Goal: Task Accomplishment & Management: Manage account settings

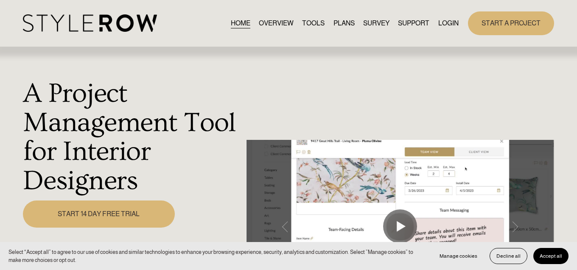
click at [506, 24] on link "START A PROJECT" at bounding box center [511, 22] width 86 height 23
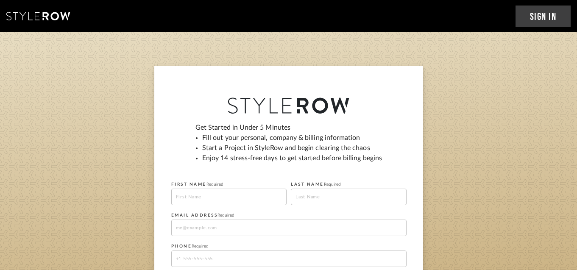
click at [537, 17] on link "Sign In" at bounding box center [544, 17] width 56 height 22
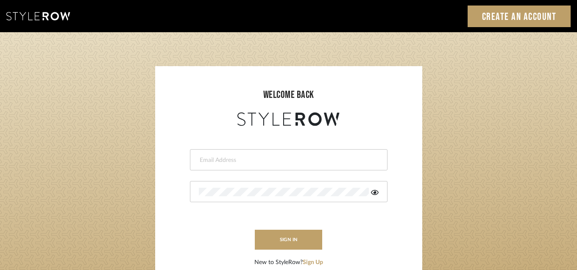
type input "heather@landandskydesigns.com"
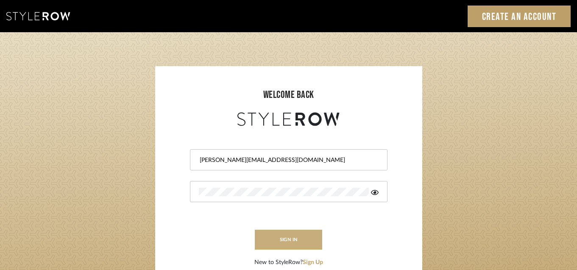
click at [308, 249] on button "sign in" at bounding box center [289, 240] width 68 height 20
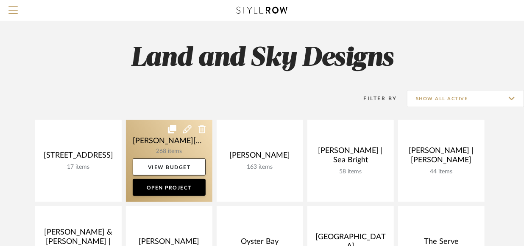
click at [185, 139] on link at bounding box center [169, 161] width 87 height 82
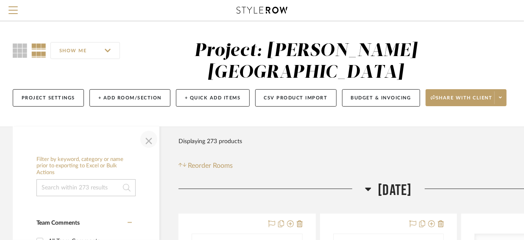
click at [150, 129] on span "button" at bounding box center [149, 139] width 20 height 20
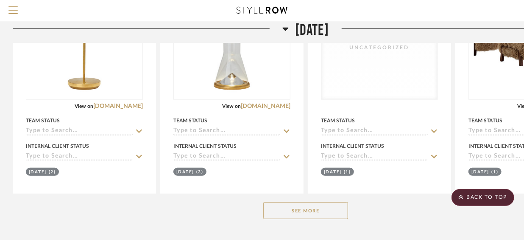
scroll to position [241, 0]
click at [310, 202] on button "See More" at bounding box center [305, 210] width 85 height 17
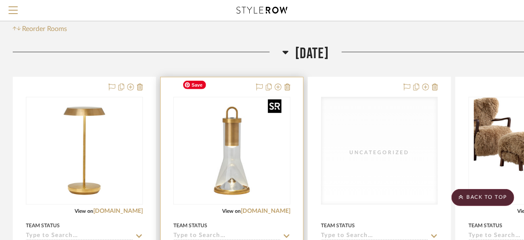
scroll to position [0, 0]
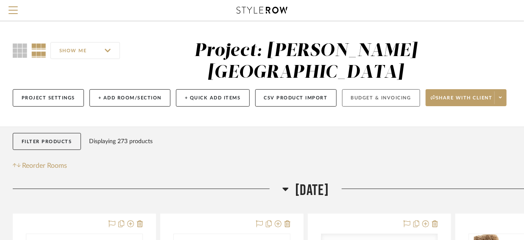
click at [393, 89] on button "Budget & Invoicing" at bounding box center [381, 97] width 78 height 17
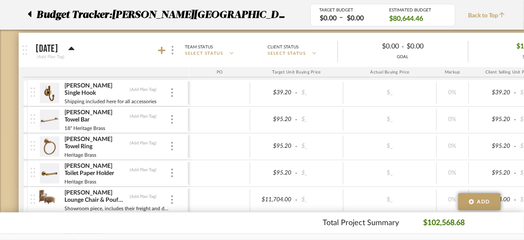
scroll to position [58, 0]
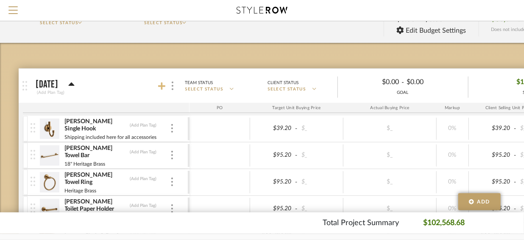
click at [162, 87] on icon at bounding box center [162, 86] width 8 height 8
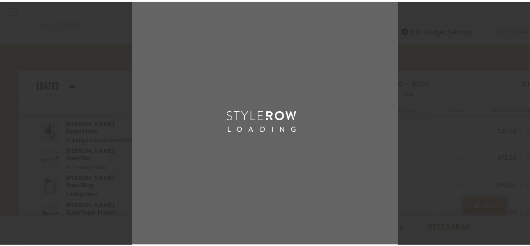
scroll to position [0, 0]
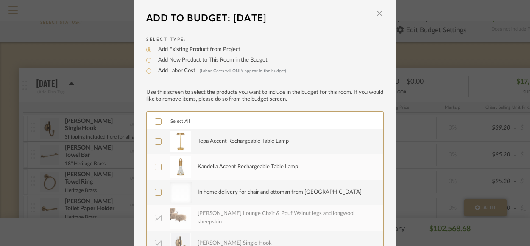
click at [157, 142] on icon at bounding box center [158, 141] width 6 height 6
click at [155, 168] on icon at bounding box center [158, 167] width 6 height 6
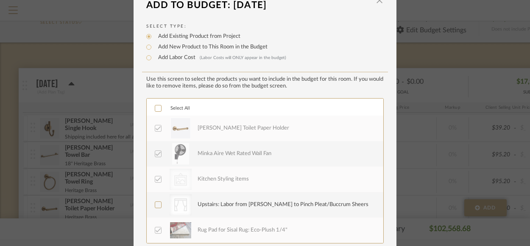
scroll to position [69, 0]
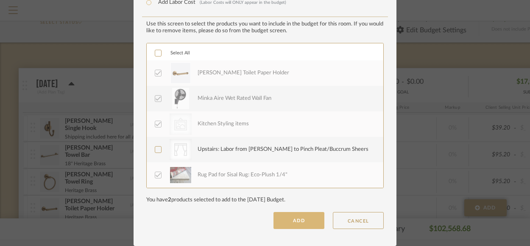
click at [298, 222] on button "ADD" at bounding box center [299, 220] width 51 height 17
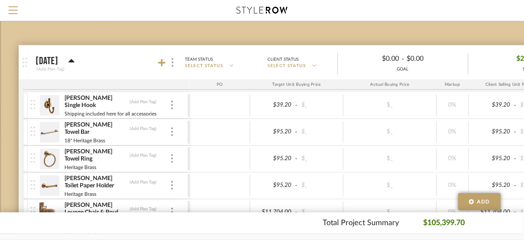
scroll to position [235, 0]
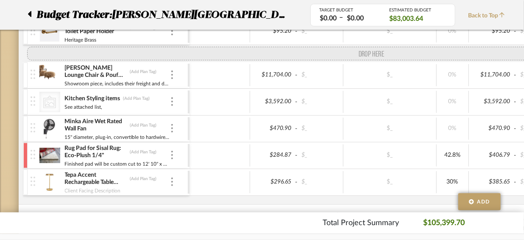
drag, startPoint x: 33, startPoint y: 190, endPoint x: 29, endPoint y: 50, distance: 139.6
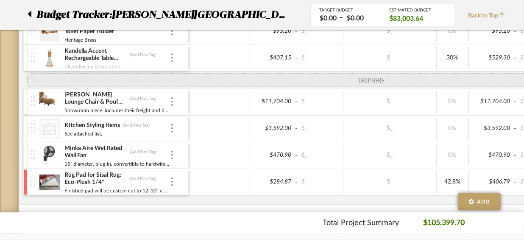
drag, startPoint x: 33, startPoint y: 190, endPoint x: 26, endPoint y: 73, distance: 117.7
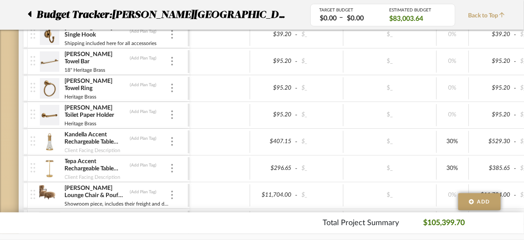
scroll to position [149, 0]
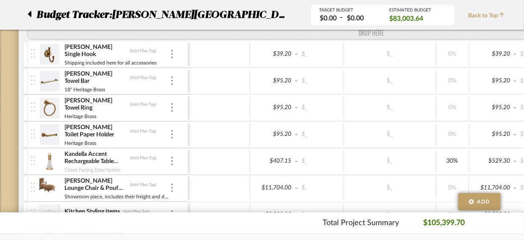
drag, startPoint x: 29, startPoint y: 173, endPoint x: 32, endPoint y: 78, distance: 95.9
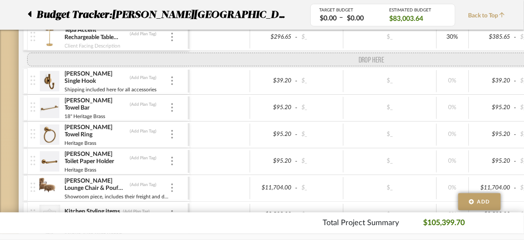
drag, startPoint x: 34, startPoint y: 173, endPoint x: 39, endPoint y: 62, distance: 111.2
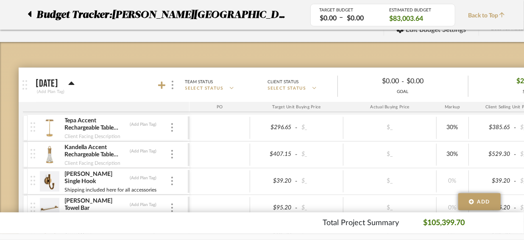
scroll to position [60, 0]
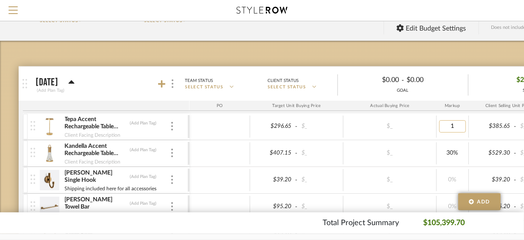
type input "15"
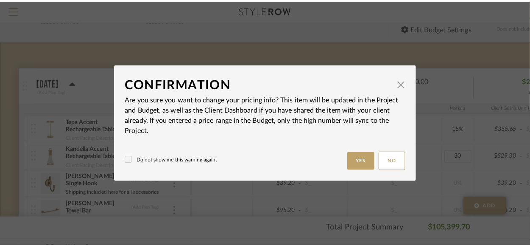
scroll to position [0, 0]
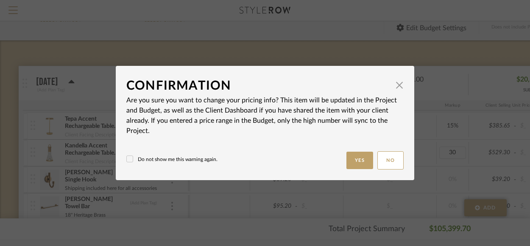
type input "30%"
click at [367, 164] on button "Yes" at bounding box center [360, 159] width 27 height 17
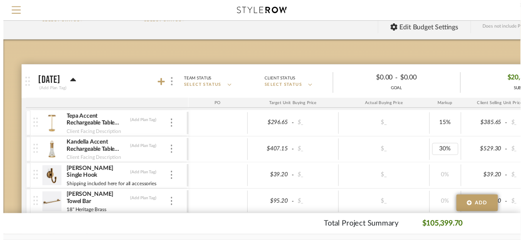
scroll to position [60, 0]
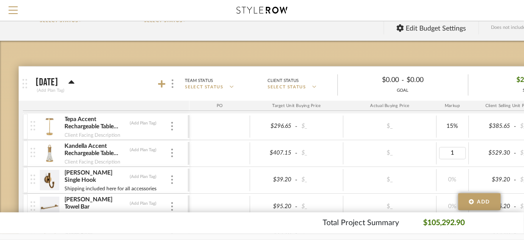
type input "15"
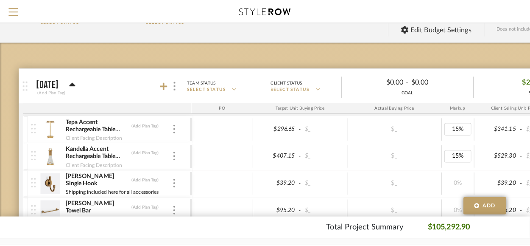
scroll to position [0, 0]
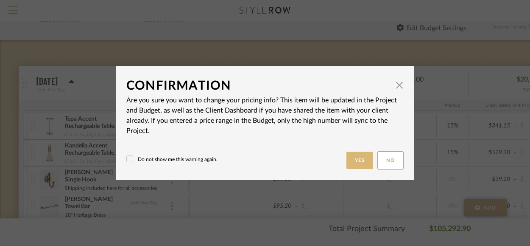
click at [357, 156] on button "Yes" at bounding box center [360, 159] width 27 height 17
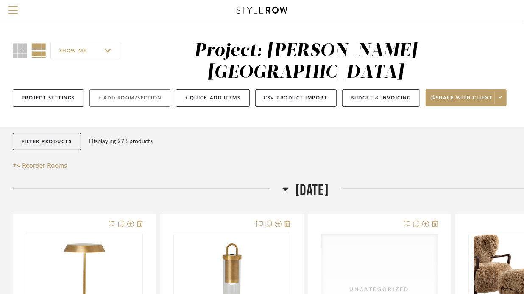
click at [137, 89] on button "+ Add Room/Section" at bounding box center [130, 97] width 81 height 17
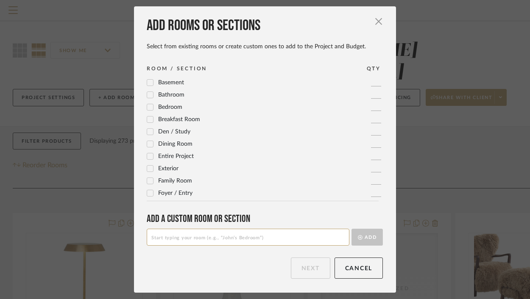
click at [254, 241] on input at bounding box center [248, 237] width 203 height 17
type input "RETURNS"
click at [370, 237] on button "Add" at bounding box center [367, 237] width 31 height 17
click at [298, 245] on button "Next" at bounding box center [310, 268] width 39 height 21
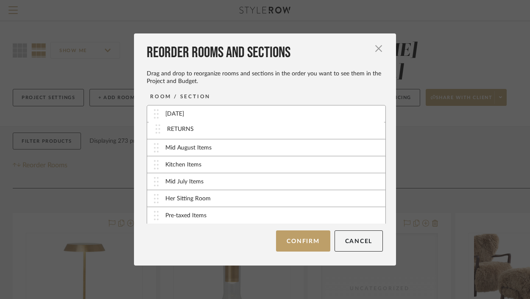
drag, startPoint x: 156, startPoint y: 202, endPoint x: 161, endPoint y: 130, distance: 72.3
click at [316, 243] on button "Confirm" at bounding box center [303, 241] width 54 height 21
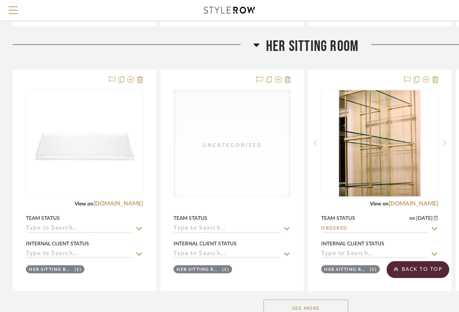
click at [314, 245] on button "See More" at bounding box center [305, 307] width 85 height 17
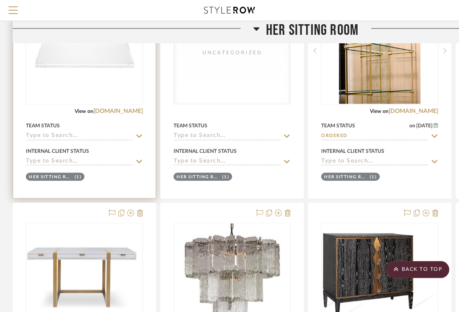
click at [76, 132] on input at bounding box center [79, 136] width 107 height 8
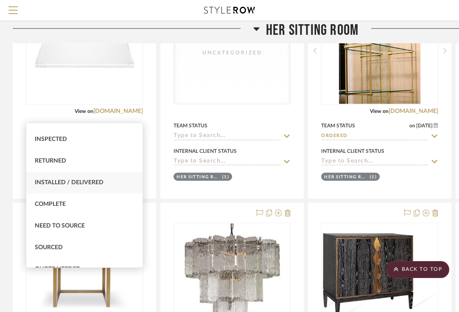
click at [80, 186] on div "Installed / Delivered" at bounding box center [84, 183] width 116 height 22
type input "[DATE]"
type input "Installed / Delivered"
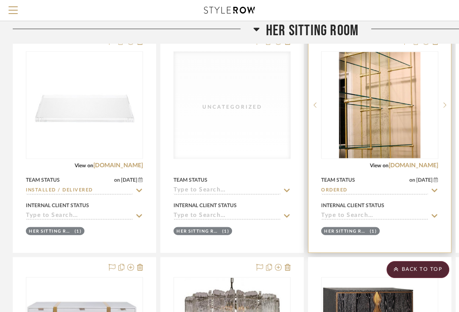
click at [382, 187] on input "Ordered" at bounding box center [374, 191] width 107 height 8
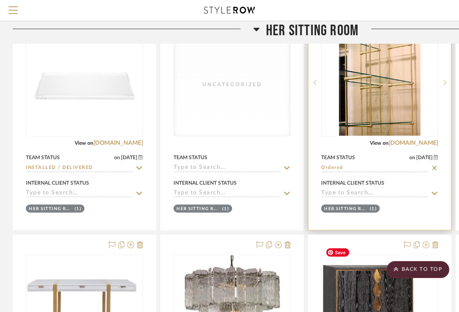
scroll to position [1416, 0]
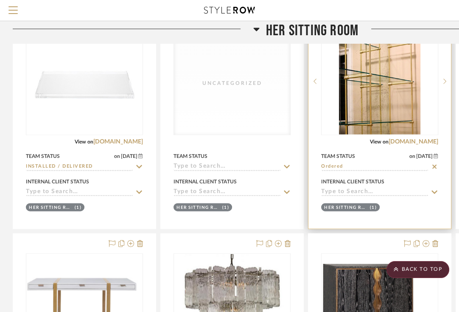
click at [405, 163] on input "Ordered" at bounding box center [374, 167] width 107 height 8
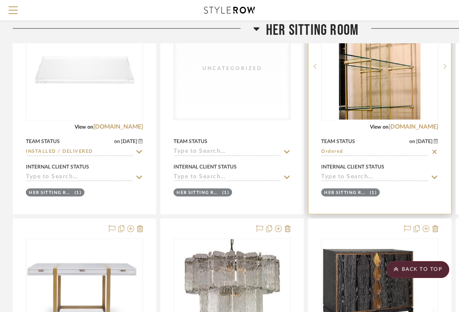
scroll to position [1431, 0]
click at [0, 0] on img at bounding box center [0, 0] width 0 height 0
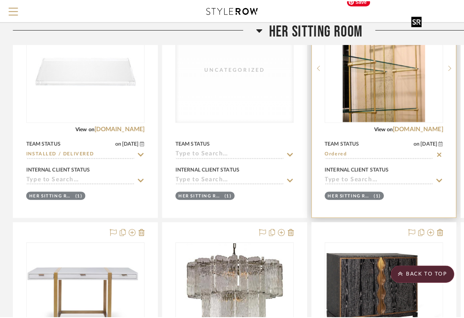
scroll to position [0, 0]
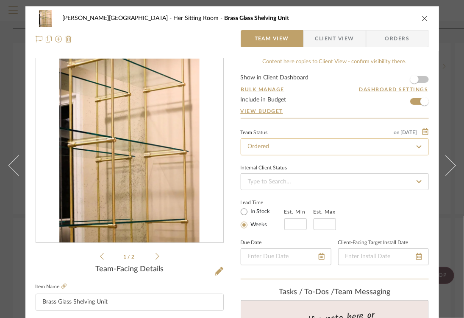
click at [308, 150] on input "Ordered" at bounding box center [335, 146] width 188 height 17
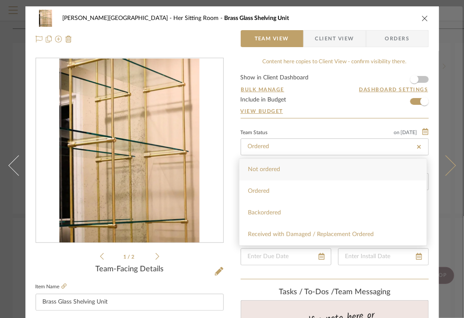
click at [439, 199] on button at bounding box center [451, 165] width 24 height 318
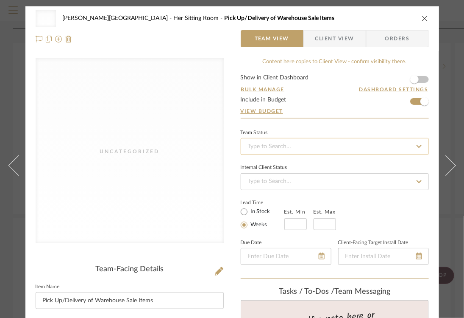
click at [341, 146] on input at bounding box center [335, 146] width 188 height 17
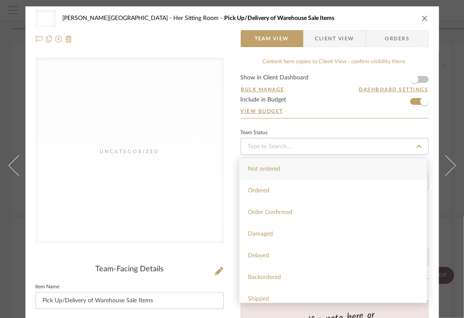
click at [424, 20] on icon "close" at bounding box center [425, 18] width 7 height 7
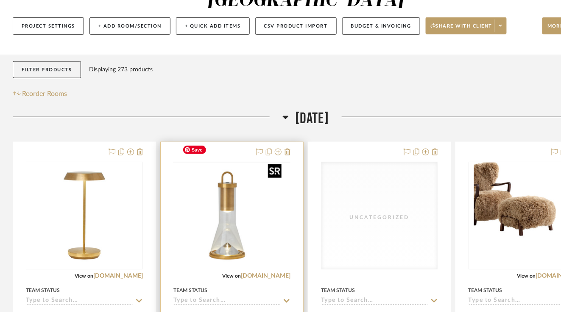
scroll to position [114, 0]
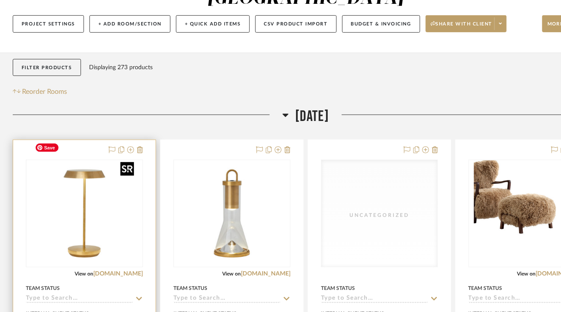
click at [83, 218] on div at bounding box center [84, 213] width 117 height 108
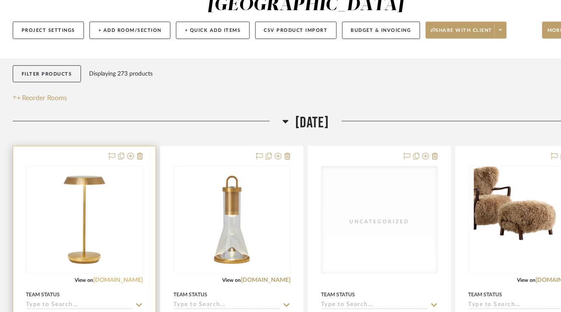
scroll to position [107, 0]
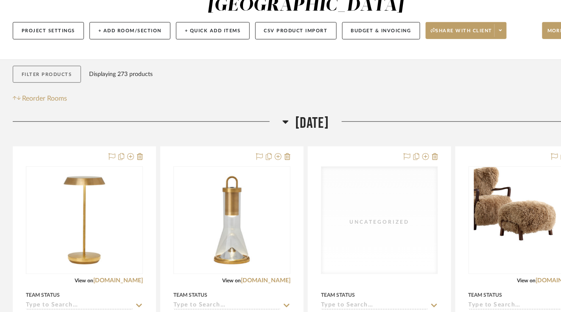
click at [61, 66] on button "Filter Products" at bounding box center [47, 74] width 68 height 17
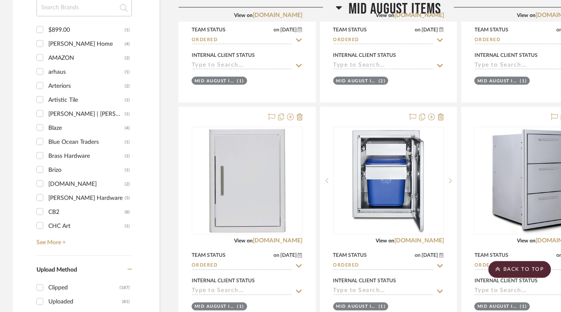
scroll to position [1169, 0]
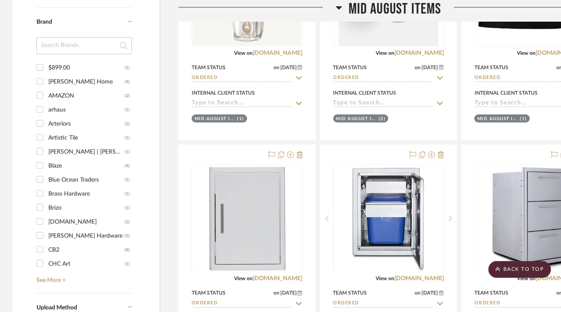
click at [62, 245] on div "Brand $899.00 (1) [PERSON_NAME] Home (4) AMAZON (2) arhaus (1) Arteriors (2) Ar…" at bounding box center [83, 150] width 95 height 285
click at [62, 245] on link "See More +" at bounding box center [83, 278] width 98 height 14
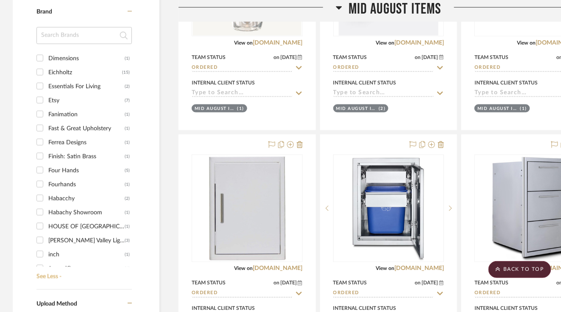
scroll to position [354, 0]
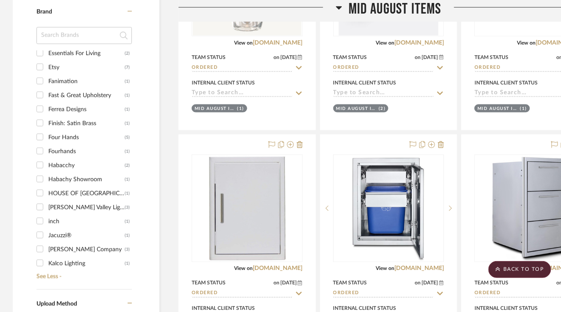
click at [59, 131] on div "Four Hands" at bounding box center [86, 138] width 76 height 14
click at [47, 130] on input "Four Hands (5)" at bounding box center [40, 137] width 14 height 14
checkbox input "true"
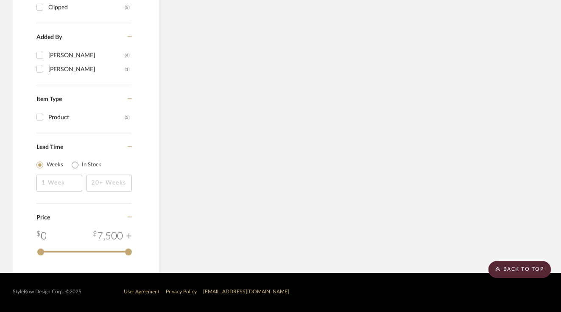
scroll to position [732, 0]
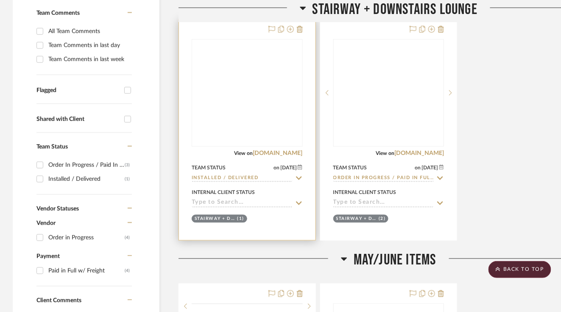
scroll to position [189, 0]
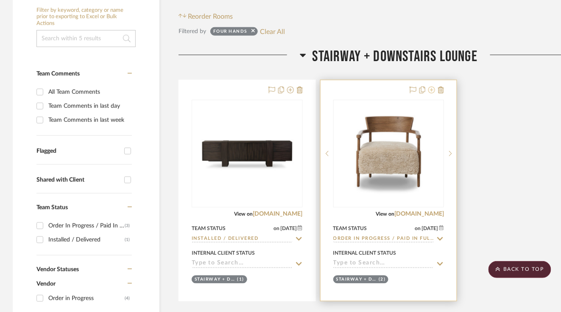
click at [433, 87] on icon at bounding box center [431, 90] width 7 height 7
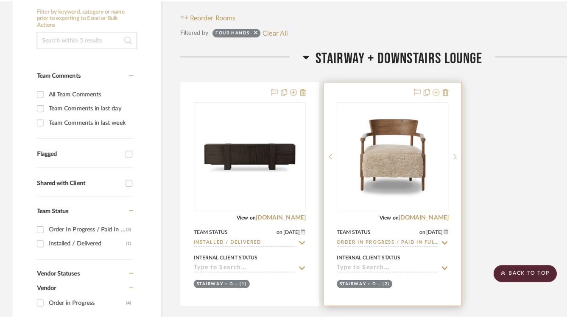
scroll to position [0, 0]
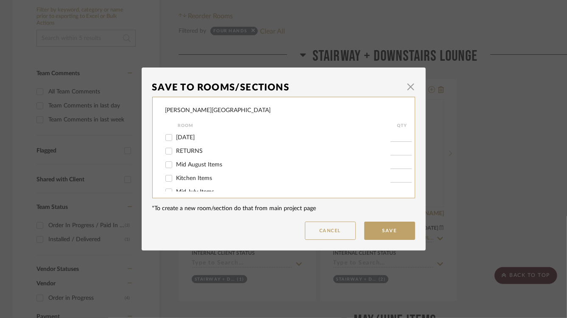
click at [168, 152] on input "RETURNS" at bounding box center [169, 151] width 14 height 14
checkbox input "true"
drag, startPoint x: 400, startPoint y: 148, endPoint x: 378, endPoint y: 149, distance: 22.1
click at [378, 149] on div "RETURNS 1" at bounding box center [289, 151] width 249 height 14
drag, startPoint x: 383, startPoint y: 149, endPoint x: 424, endPoint y: 159, distance: 41.8
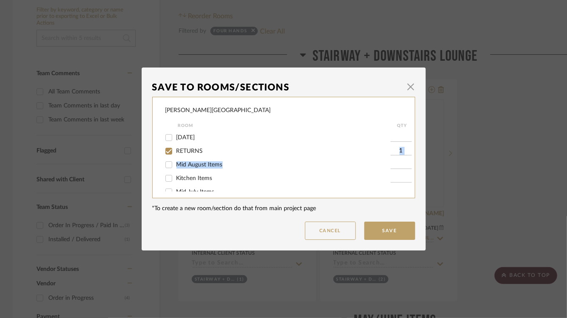
click at [425, 159] on div "Save To Rooms/Sections × [PERSON_NAME] - Waxhaw Room QTY [DATE] RETURNS 1 Mid A…" at bounding box center [283, 159] width 567 height 318
click at [400, 153] on input "1" at bounding box center [401, 151] width 21 height 8
type input "2"
click at [392, 233] on button "Save" at bounding box center [389, 230] width 51 height 18
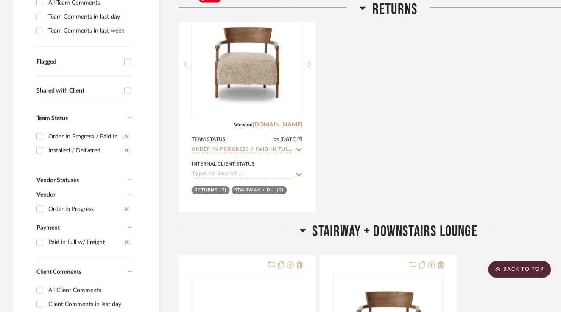
scroll to position [406, 0]
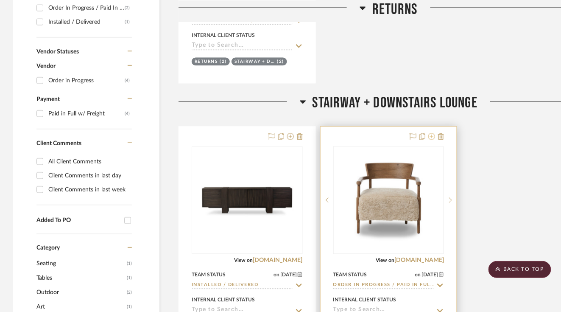
click at [431, 133] on icon at bounding box center [431, 136] width 7 height 7
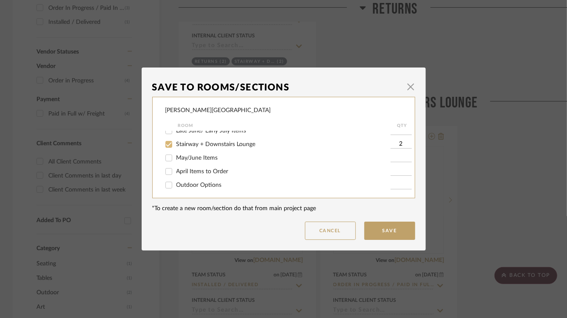
scroll to position [90, 0]
click at [168, 157] on input "Stairway + Downstairs Lounge" at bounding box center [169, 156] width 14 height 14
checkbox input "false"
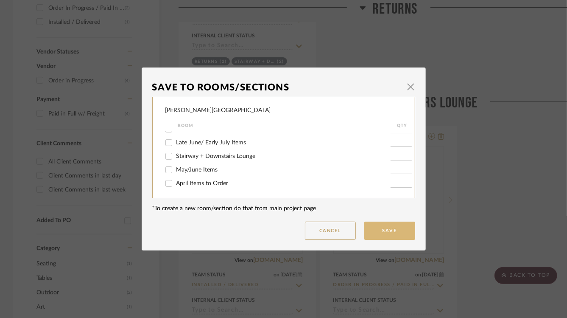
click at [394, 229] on button "Save" at bounding box center [389, 230] width 51 height 18
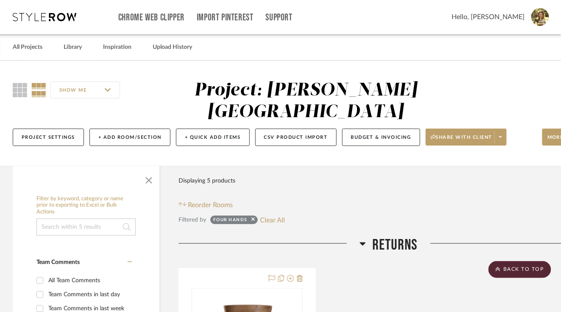
scroll to position [0, 0]
click at [103, 219] on input at bounding box center [85, 227] width 99 height 17
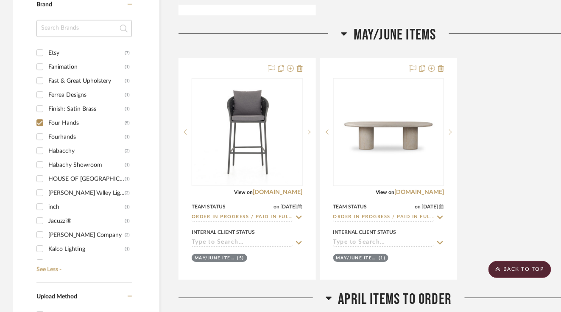
scroll to position [458, 0]
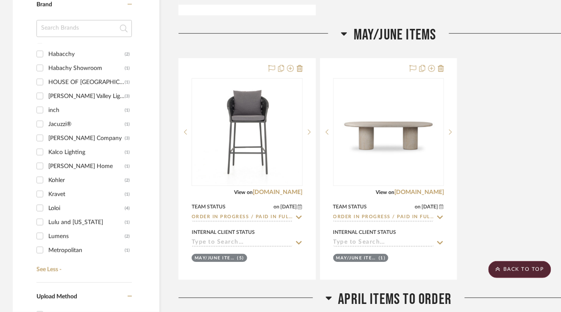
click at [42, 229] on input "Lumens (2)" at bounding box center [40, 236] width 14 height 14
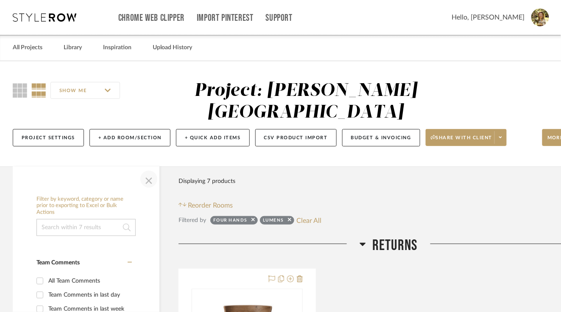
click at [150, 169] on span "button" at bounding box center [149, 179] width 20 height 20
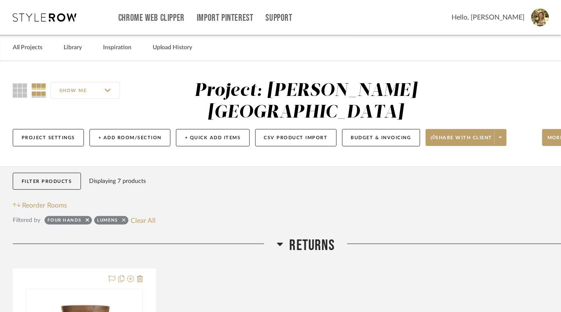
click at [124, 217] on icon at bounding box center [123, 220] width 3 height 6
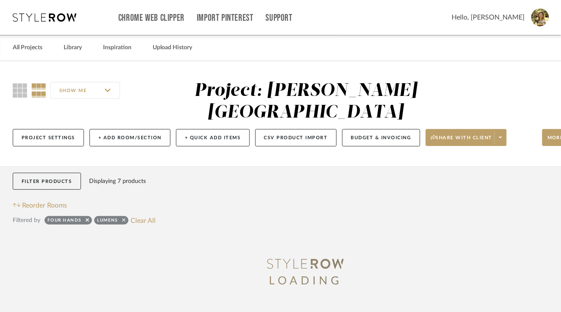
checkbox input "false"
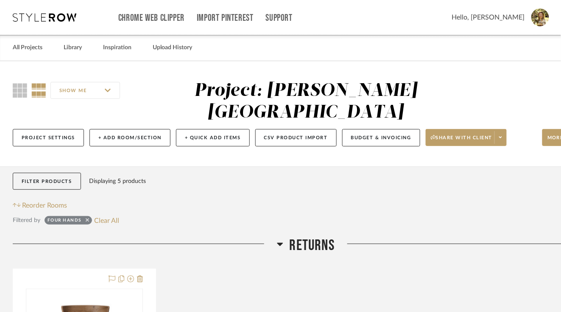
click at [86, 217] on icon at bounding box center [87, 220] width 3 height 6
checkbox input "false"
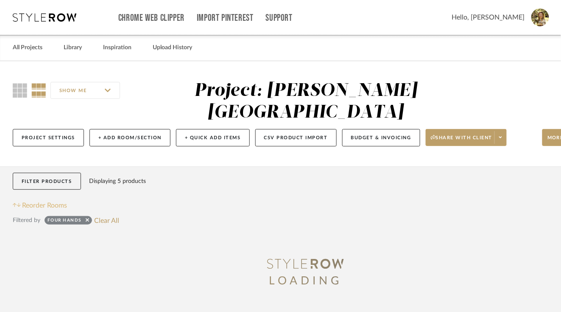
click at [54, 200] on span "Reorder Rooms" at bounding box center [44, 205] width 45 height 10
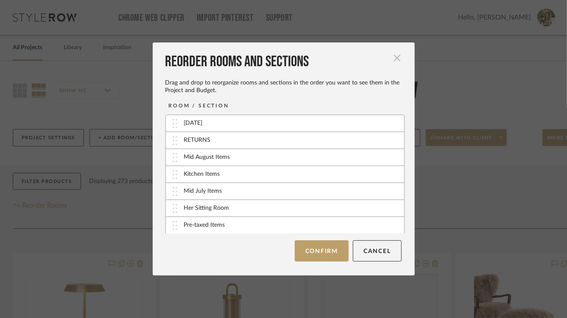
click at [397, 61] on span "button" at bounding box center [397, 57] width 17 height 17
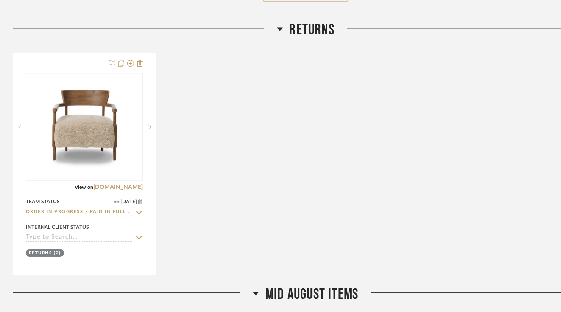
scroll to position [761, 0]
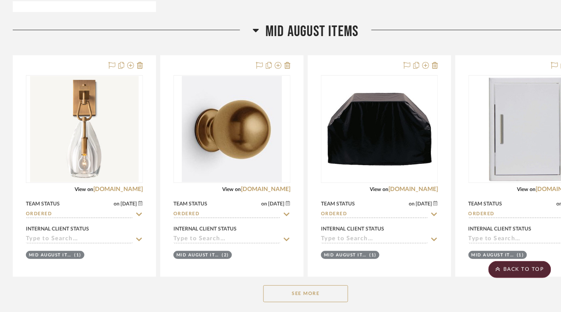
click at [320, 245] on button "See More" at bounding box center [305, 293] width 85 height 17
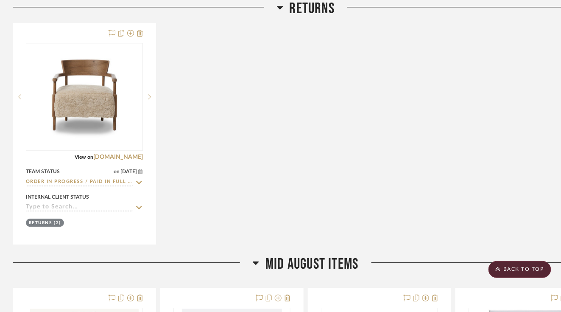
scroll to position [281, 0]
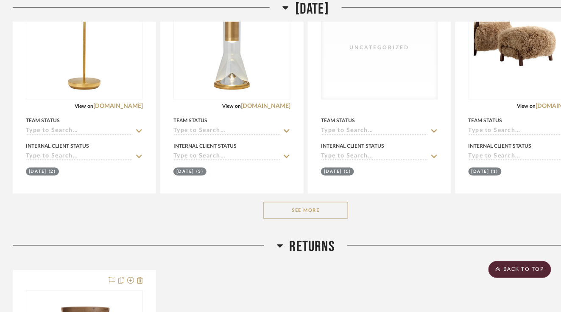
click at [316, 202] on button "See More" at bounding box center [305, 210] width 85 height 17
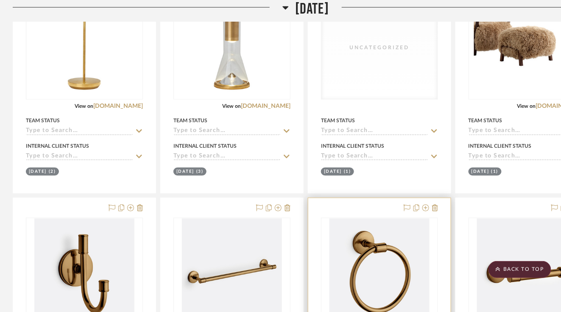
scroll to position [648, 0]
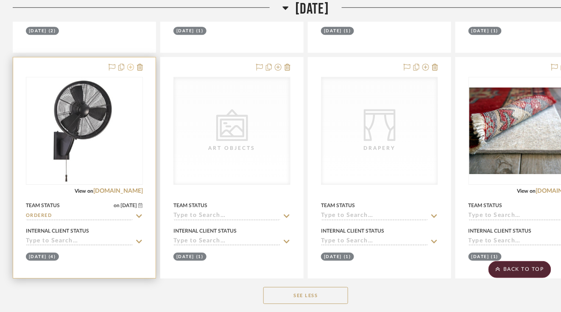
click at [129, 64] on icon at bounding box center [130, 67] width 7 height 7
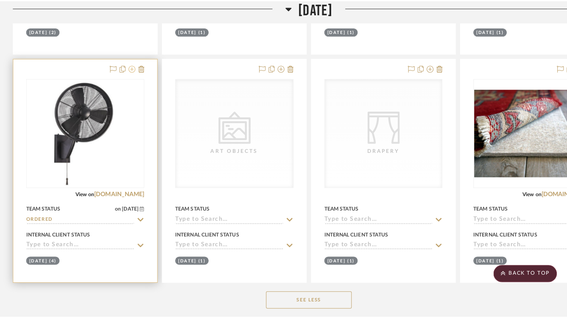
scroll to position [0, 0]
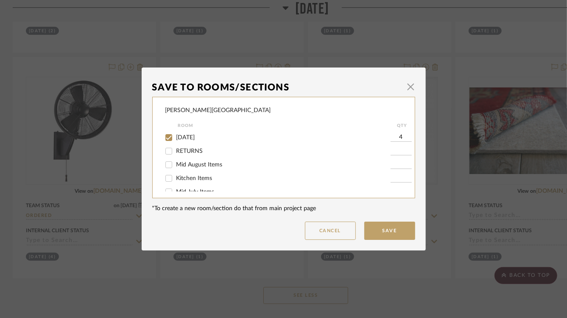
click at [169, 153] on input "RETURNS" at bounding box center [169, 151] width 14 height 14
checkbox input "true"
type input "1"
click at [169, 140] on input "[DATE]" at bounding box center [169, 138] width 14 height 14
checkbox input "false"
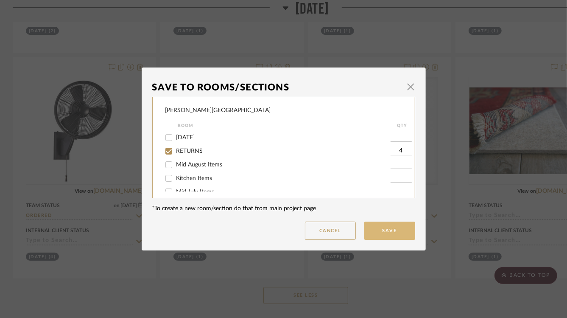
type input "4"
click at [391, 235] on button "Save" at bounding box center [389, 230] width 51 height 18
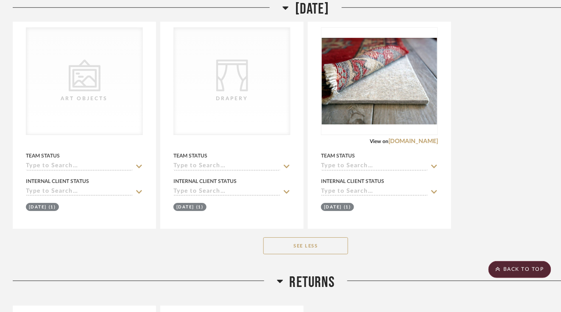
scroll to position [909, 0]
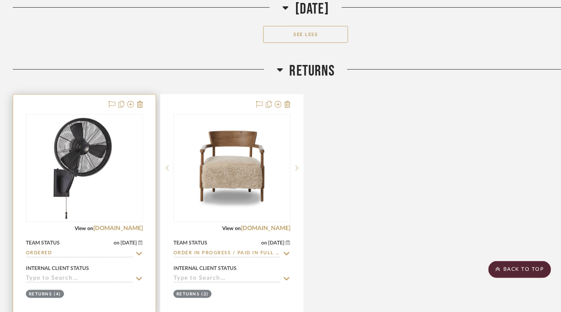
click at [136, 245] on icon at bounding box center [139, 253] width 8 height 7
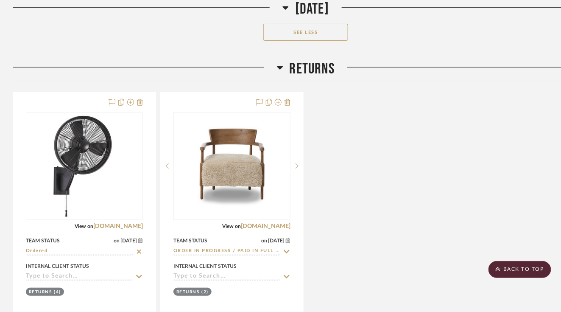
scroll to position [912, 0]
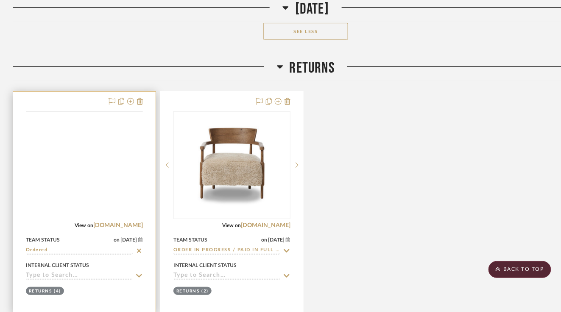
click at [0, 0] on img at bounding box center [0, 0] width 0 height 0
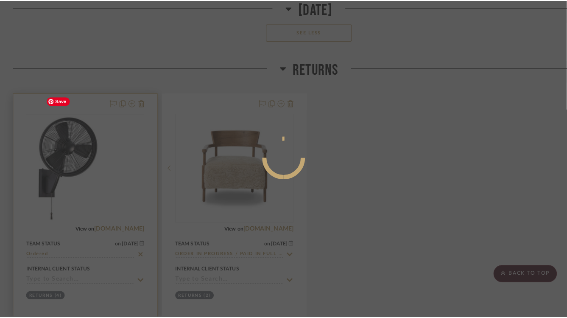
scroll to position [0, 0]
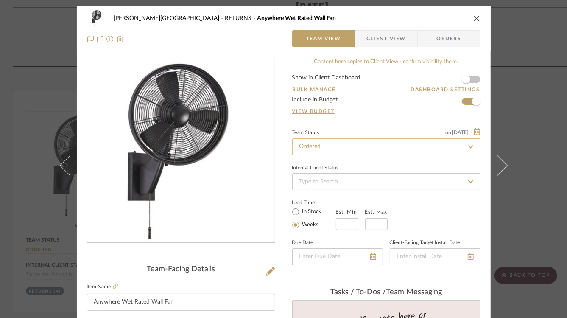
click at [330, 148] on input "Ordered" at bounding box center [386, 146] width 188 height 17
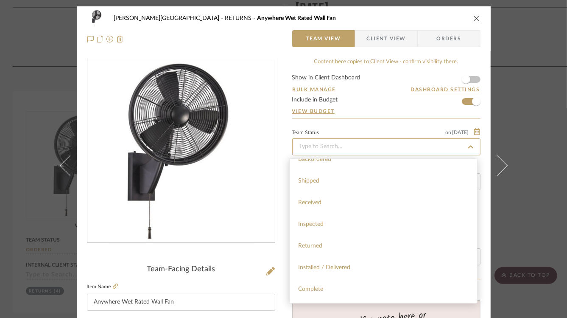
scroll to position [104, 0]
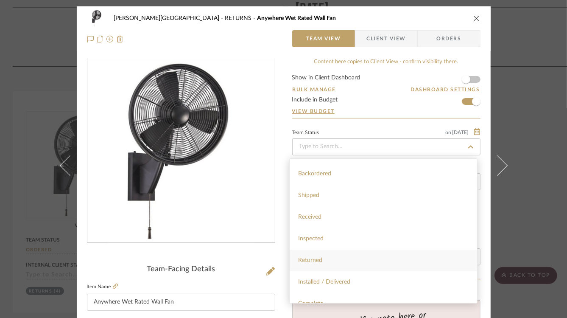
click at [317, 245] on span "Returned" at bounding box center [310, 260] width 24 height 6
type input "[DATE]"
type input "Returned"
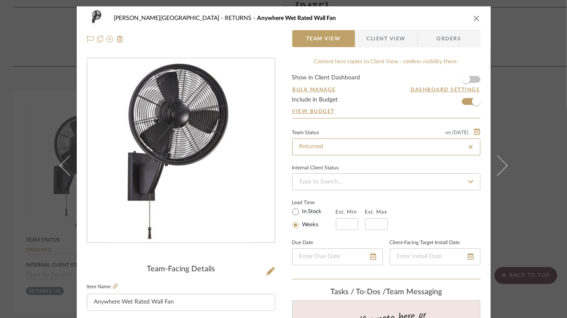
type input "[DATE]"
type input "Returned"
click at [460, 215] on div "Lead Time In Stock Weeks Est. Min Est. Max" at bounding box center [386, 213] width 188 height 33
click at [530, 207] on div "[PERSON_NAME] RETURNS Anywhere Wet Rated Wall Fan Team View Client View Orders …" at bounding box center [283, 159] width 567 height 318
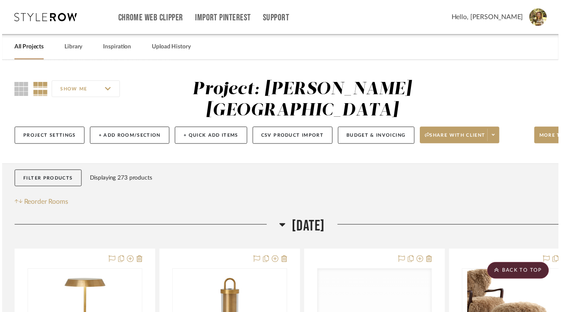
scroll to position [912, 0]
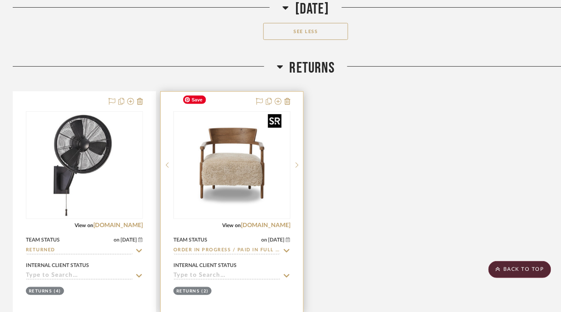
click at [275, 157] on img "0" at bounding box center [232, 165] width 106 height 106
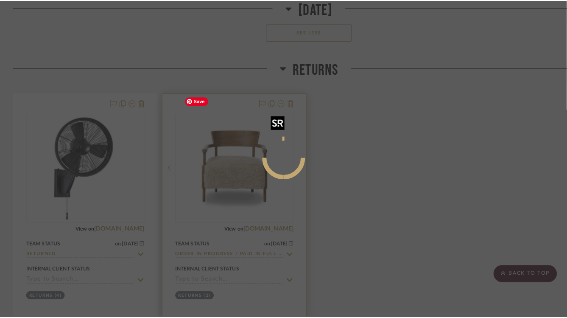
scroll to position [0, 0]
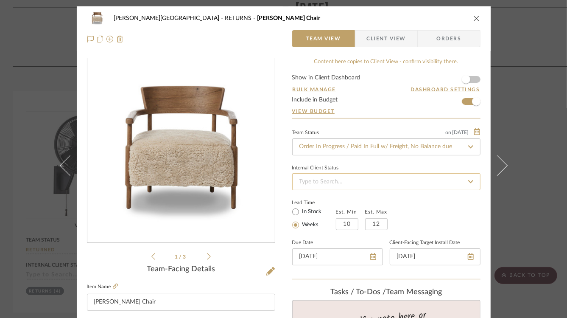
click at [355, 187] on input at bounding box center [386, 181] width 188 height 17
type input "r"
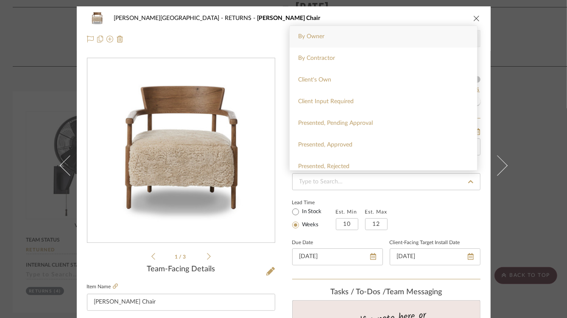
click at [463, 203] on div "Lead Time In Stock Weeks Est. Min 10 Est. Max 12" at bounding box center [386, 213] width 188 height 33
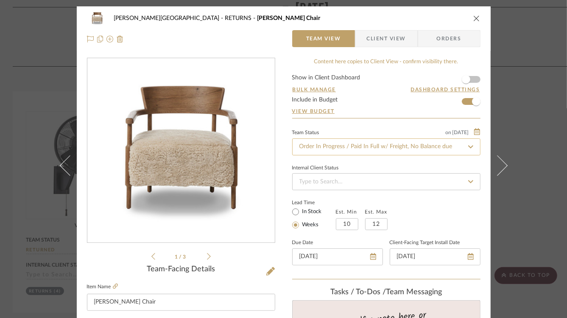
click at [423, 141] on input "Order In Progress / Paid In Full w/ Freight, No Balance due" at bounding box center [386, 146] width 188 height 17
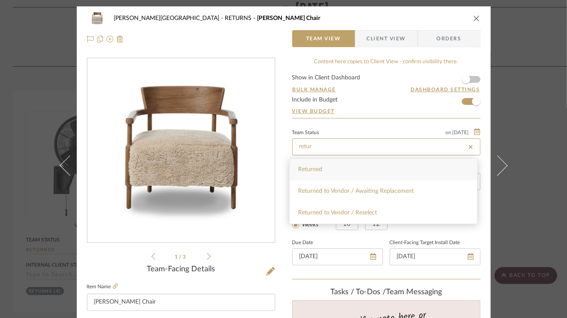
type input "retur"
click at [415, 170] on div "Returned" at bounding box center [383, 170] width 187 height 22
type input "[DATE]"
type input "Returned"
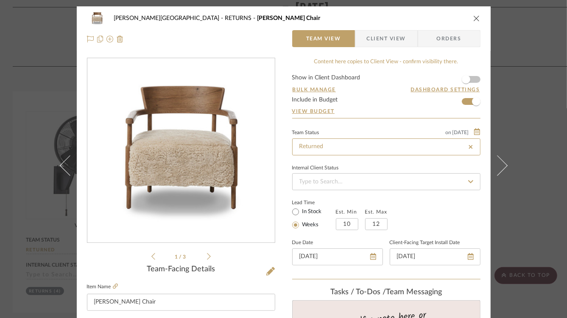
type input "[DATE]"
type input "Returned"
click at [521, 205] on div "[PERSON_NAME] RETURNS [PERSON_NAME] Chair Team View Client View Orders 1 / 3 Te…" at bounding box center [283, 159] width 567 height 318
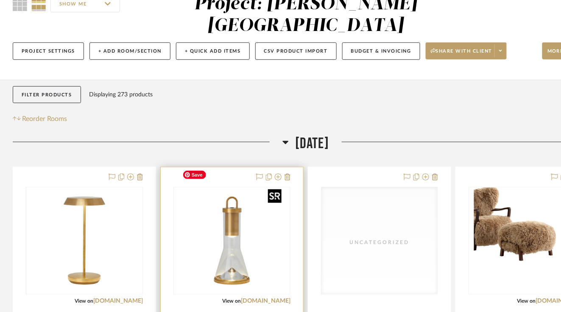
scroll to position [178, 0]
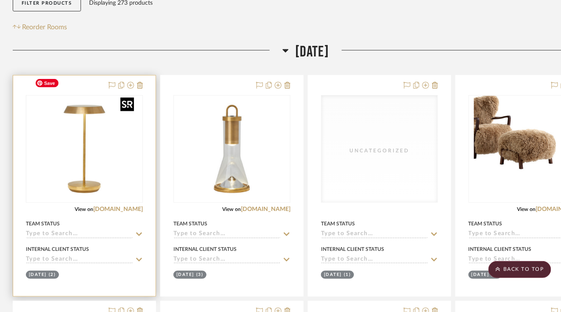
click at [126, 152] on img "0" at bounding box center [84, 149] width 106 height 106
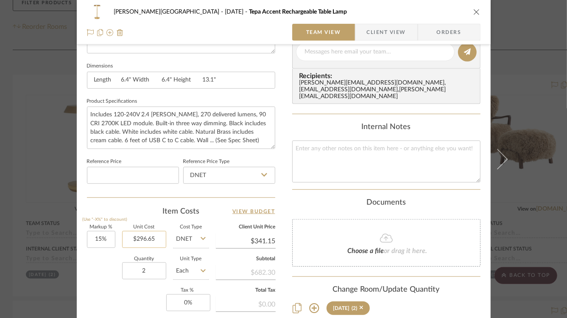
scroll to position [352, 0]
click at [195, 241] on input "DNET" at bounding box center [191, 238] width 36 height 17
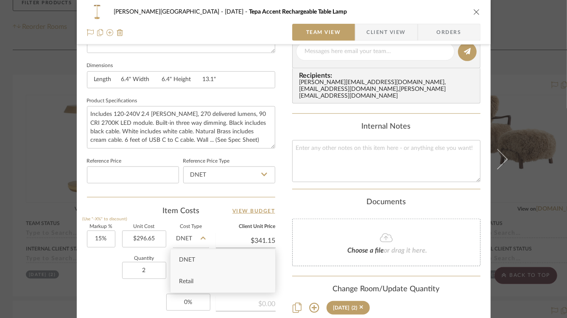
click at [192, 245] on span "Retail" at bounding box center [186, 281] width 14 height 6
type input "Retail"
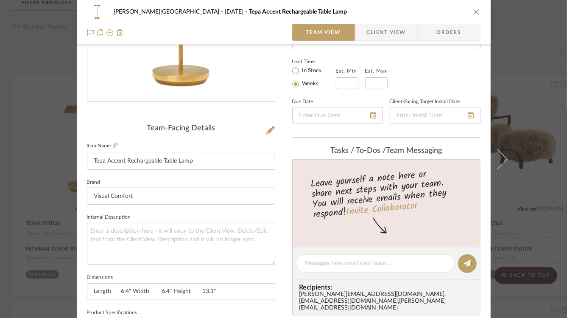
scroll to position [104, 0]
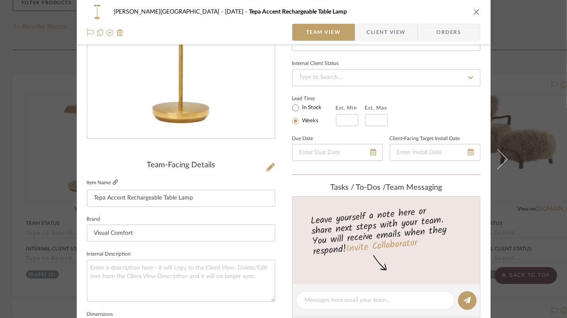
click at [113, 185] on fa-icon at bounding box center [115, 182] width 5 height 5
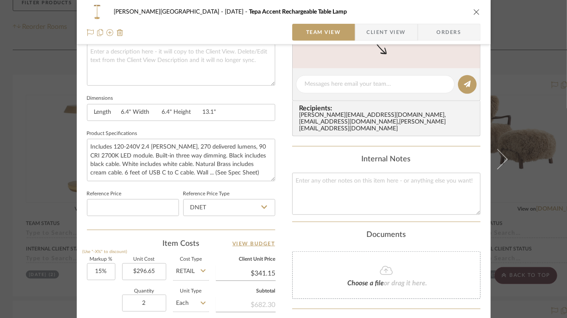
scroll to position [391, 0]
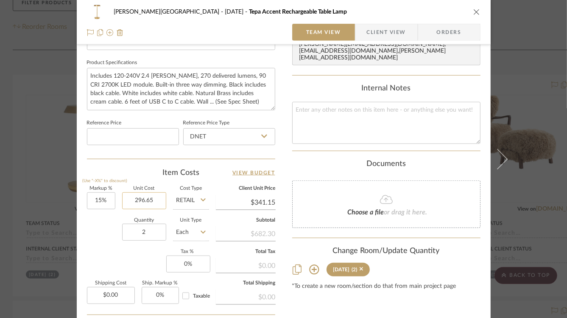
click at [134, 199] on input "296.65" at bounding box center [144, 200] width 44 height 17
type input "349"
type input "15"
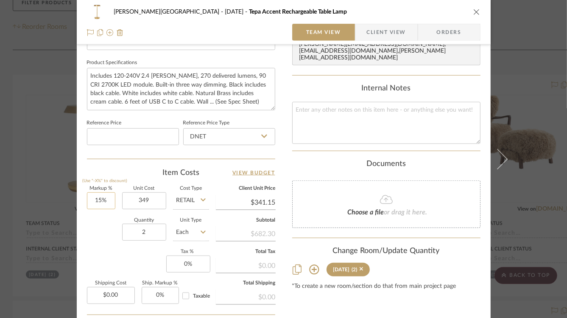
type input "$349.00"
click at [87, 202] on input "15" at bounding box center [101, 200] width 28 height 17
type input "$401.35"
click at [88, 201] on input "15" at bounding box center [101, 200] width 28 height 17
type input "-15%"
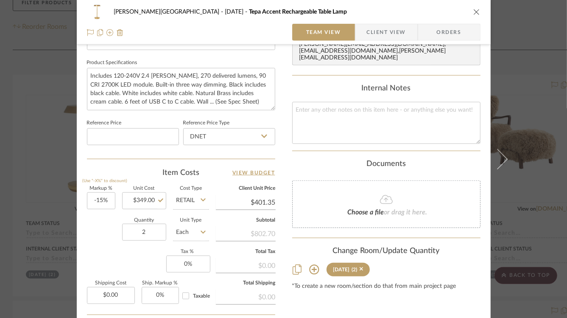
click at [92, 220] on div "Quantity 2 Unit Type Each" at bounding box center [148, 233] width 122 height 30
type input "$296.65"
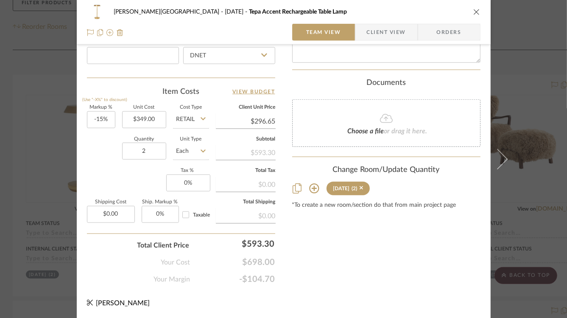
scroll to position [229, 0]
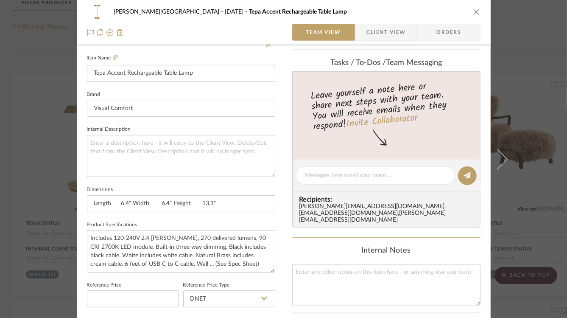
click at [473, 13] on icon "close" at bounding box center [476, 11] width 7 height 7
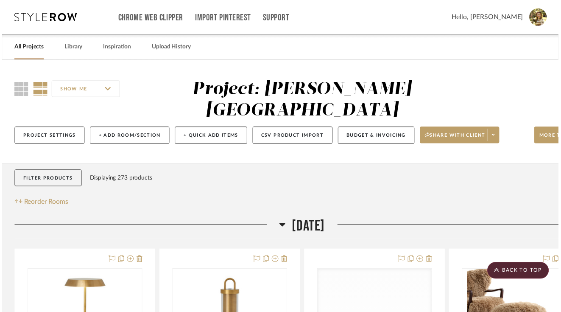
scroll to position [178, 0]
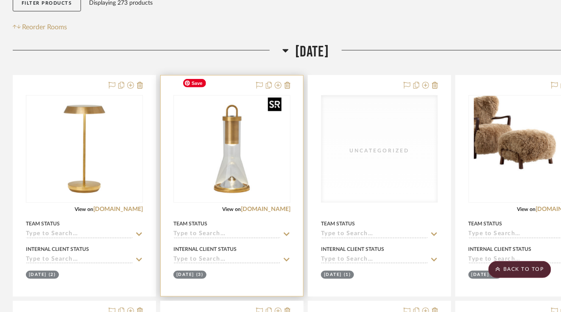
click at [222, 148] on img "0" at bounding box center [232, 149] width 106 height 106
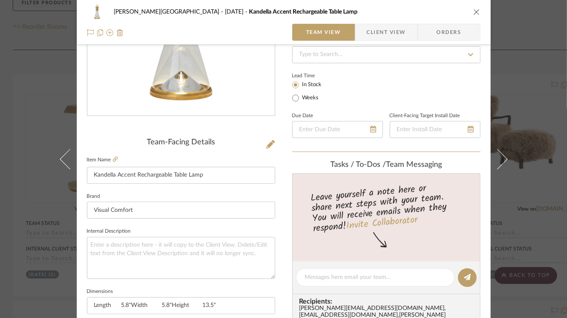
scroll to position [195, 0]
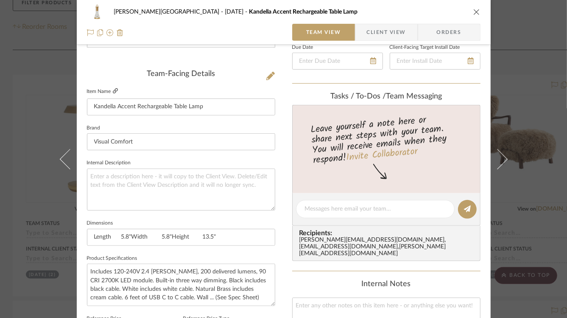
click at [113, 91] on icon at bounding box center [115, 90] width 5 height 5
click at [108, 92] on label "Item Name" at bounding box center [102, 91] width 31 height 7
click at [113, 90] on icon at bounding box center [115, 90] width 5 height 5
click at [164, 105] on input "Kandella Accent Rechargeable Table Lamp" at bounding box center [181, 106] width 188 height 17
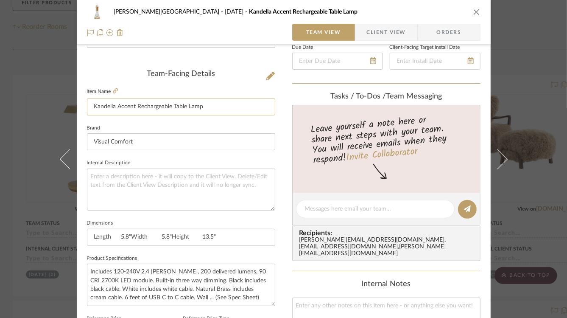
click at [164, 105] on input "Kandella Accent Rechargeable Table Lamp" at bounding box center [181, 106] width 188 height 17
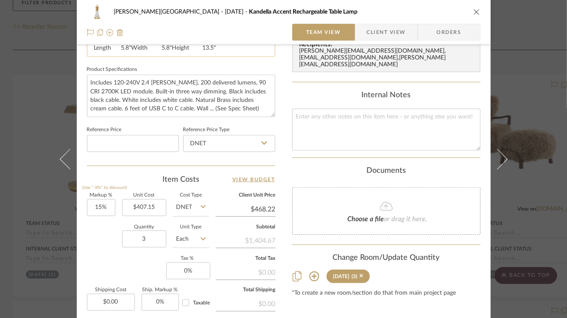
scroll to position [472, 0]
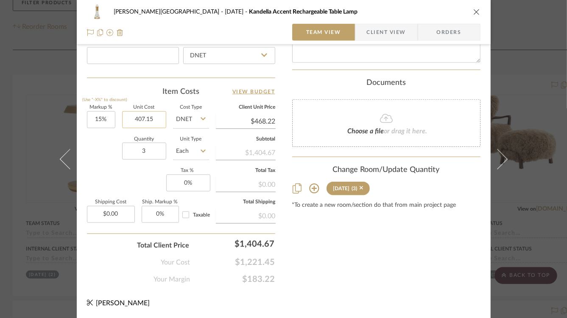
click at [138, 114] on input "407.15" at bounding box center [144, 119] width 44 height 17
type input "229"
type input "15"
type input "$229.00"
click at [100, 116] on input "15" at bounding box center [101, 119] width 28 height 17
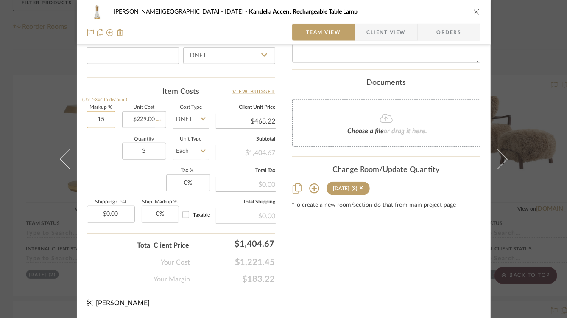
click at [91, 123] on input "15" at bounding box center [101, 119] width 28 height 17
type input "$263.35"
click at [92, 120] on input "15" at bounding box center [101, 119] width 28 height 17
type input "-15%"
click at [106, 167] on div "Markup % (Use "-X%" to discount) -15% Unit Cost $229.00 Cost Type DNET Client U…" at bounding box center [181, 167] width 188 height 124
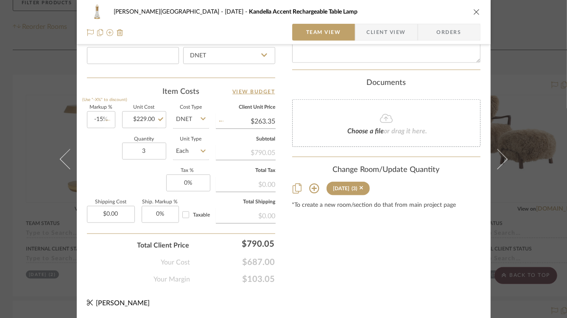
type input "$194.65"
